Goal: Use online tool/utility: Utilize a website feature to perform a specific function

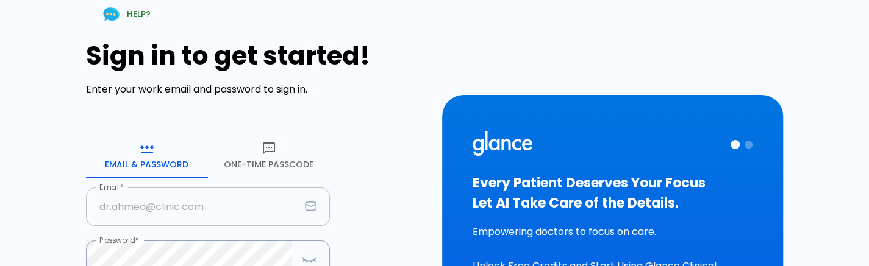
scroll to position [120, 0]
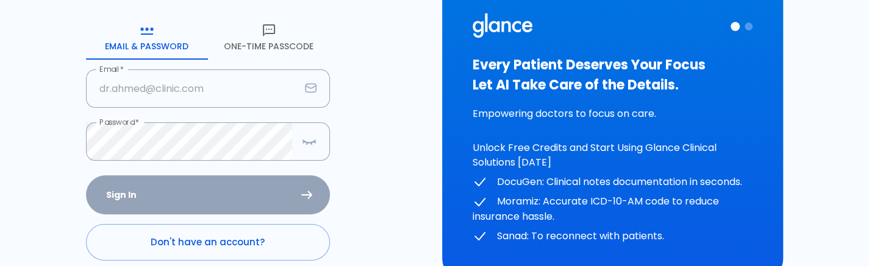
type input "[PERSON_NAME][EMAIL_ADDRESS][DOMAIN_NAME]"
click at [220, 196] on div "Sign In Don't have an account? Forgot Password ?" at bounding box center [208, 246] width 244 height 141
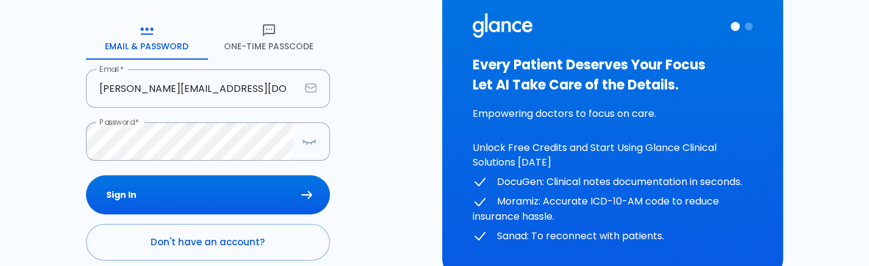
click at [220, 196] on button "Sign In" at bounding box center [208, 196] width 244 height 40
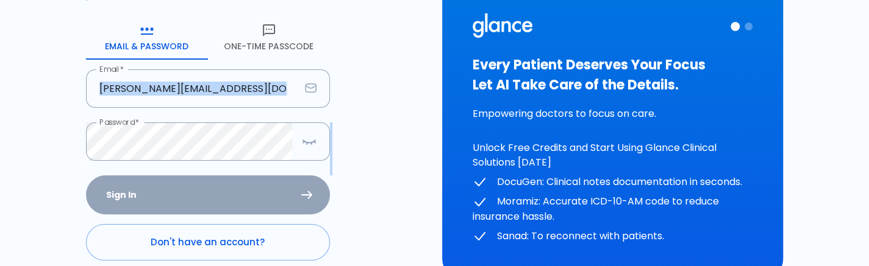
click at [220, 196] on div "Sign In Don't have an account? Forgot Password ?" at bounding box center [208, 246] width 244 height 141
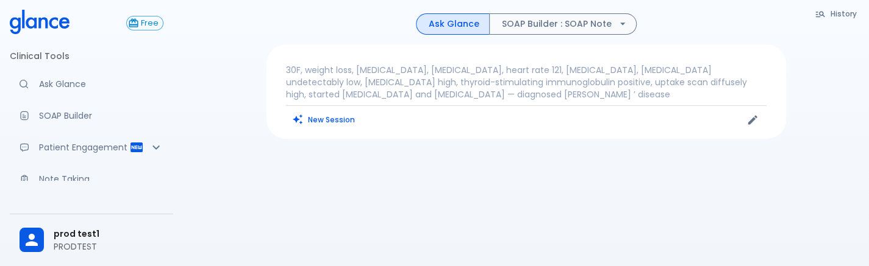
scroll to position [0, 0]
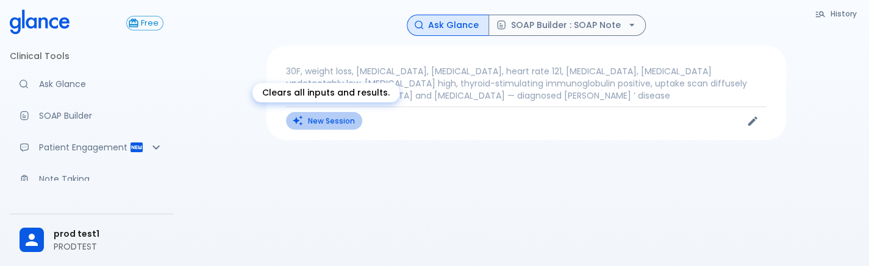
click at [322, 116] on button "New Session" at bounding box center [324, 121] width 76 height 18
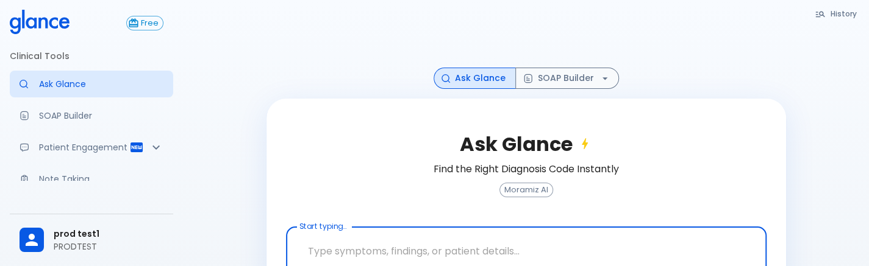
scroll to position [74, 0]
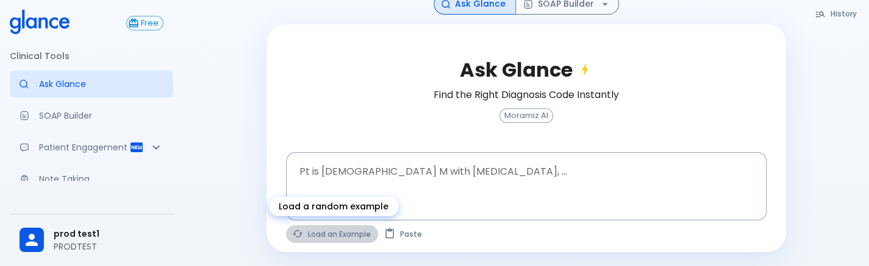
click at [354, 231] on button "Load an Example" at bounding box center [332, 235] width 92 height 18
type textarea "30F, weight loss, [MEDICAL_DATA], [MEDICAL_DATA], HR 121, [MEDICAL_DATA], TSH u…"
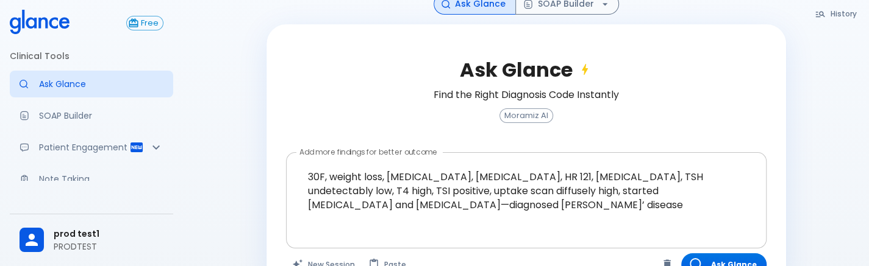
click at [584, 231] on div at bounding box center [528, 235] width 476 height 22
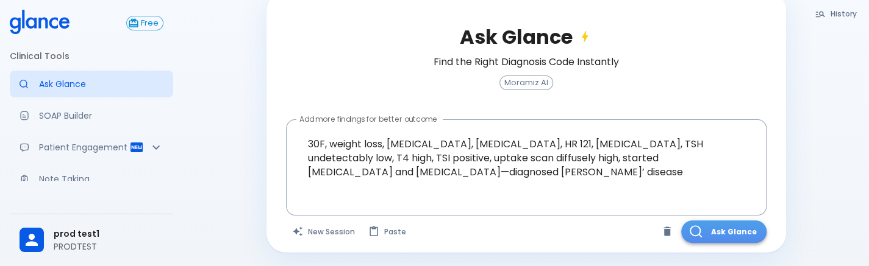
click at [701, 235] on icon "button" at bounding box center [696, 232] width 12 height 12
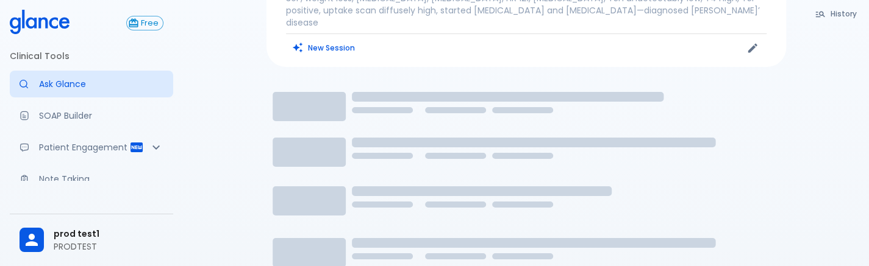
scroll to position [29, 0]
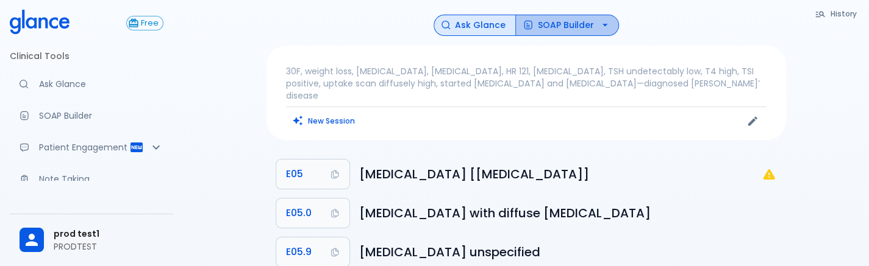
click at [565, 27] on button "SOAP Builder" at bounding box center [567, 25] width 104 height 21
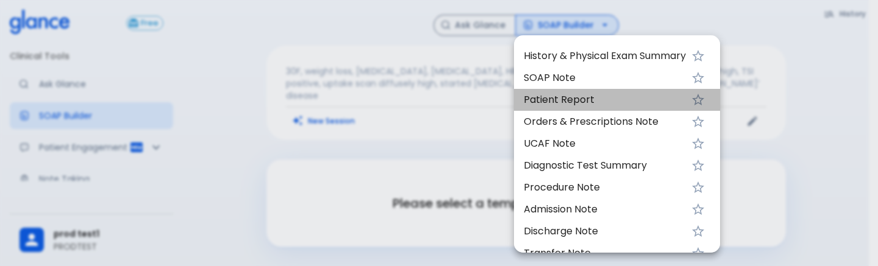
click at [565, 95] on span "Patient Report" at bounding box center [605, 100] width 162 height 15
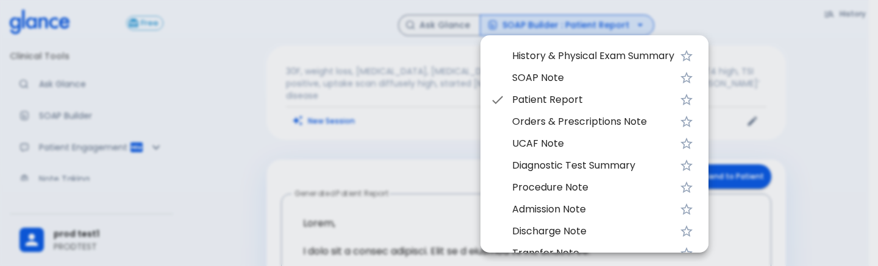
click at [374, 118] on div at bounding box center [439, 133] width 878 height 266
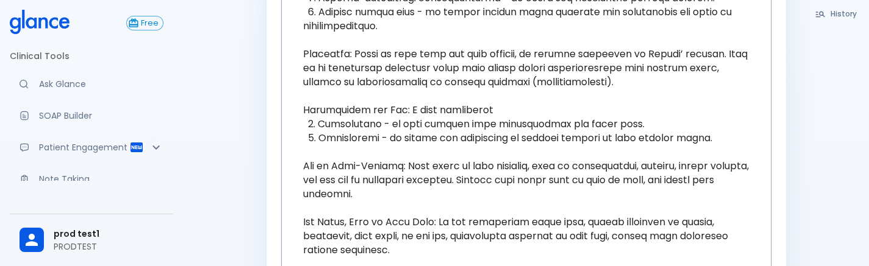
scroll to position [446, 0]
